Goal: Find specific page/section: Find specific page/section

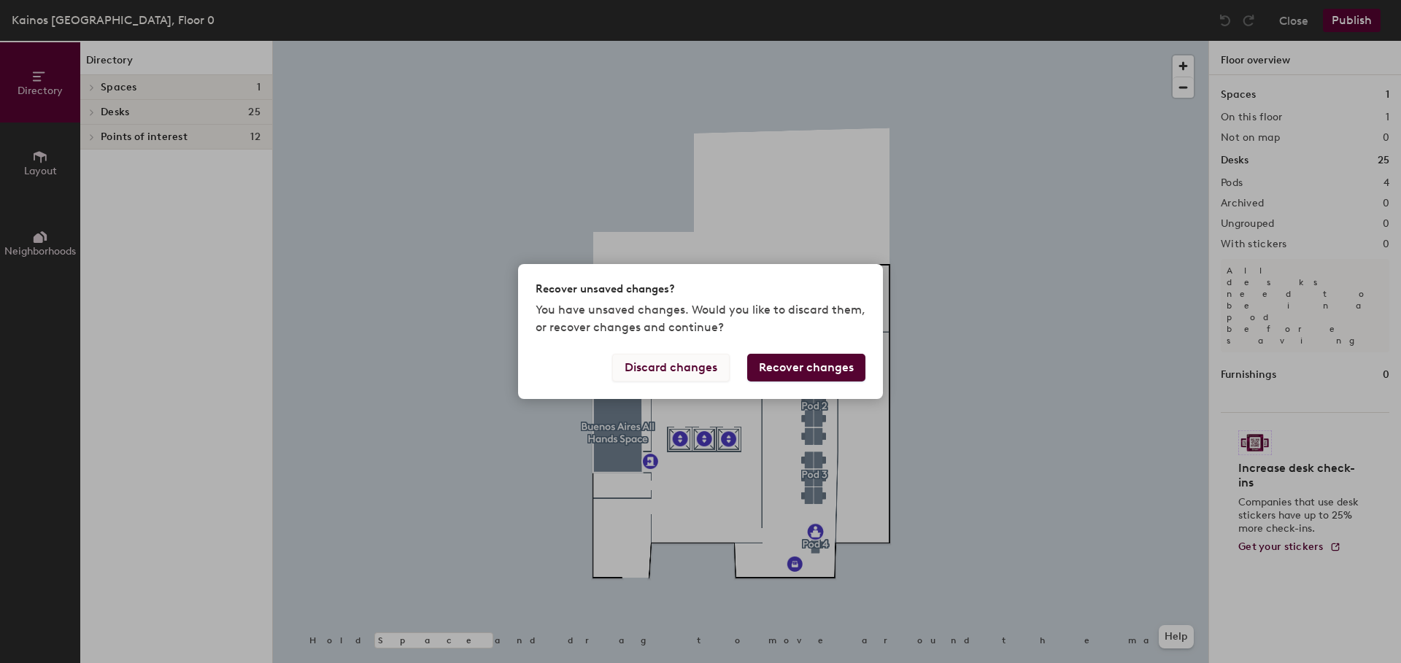
click at [679, 369] on button "Discard changes" at bounding box center [670, 368] width 117 height 28
